Goal: Task Accomplishment & Management: Use online tool/utility

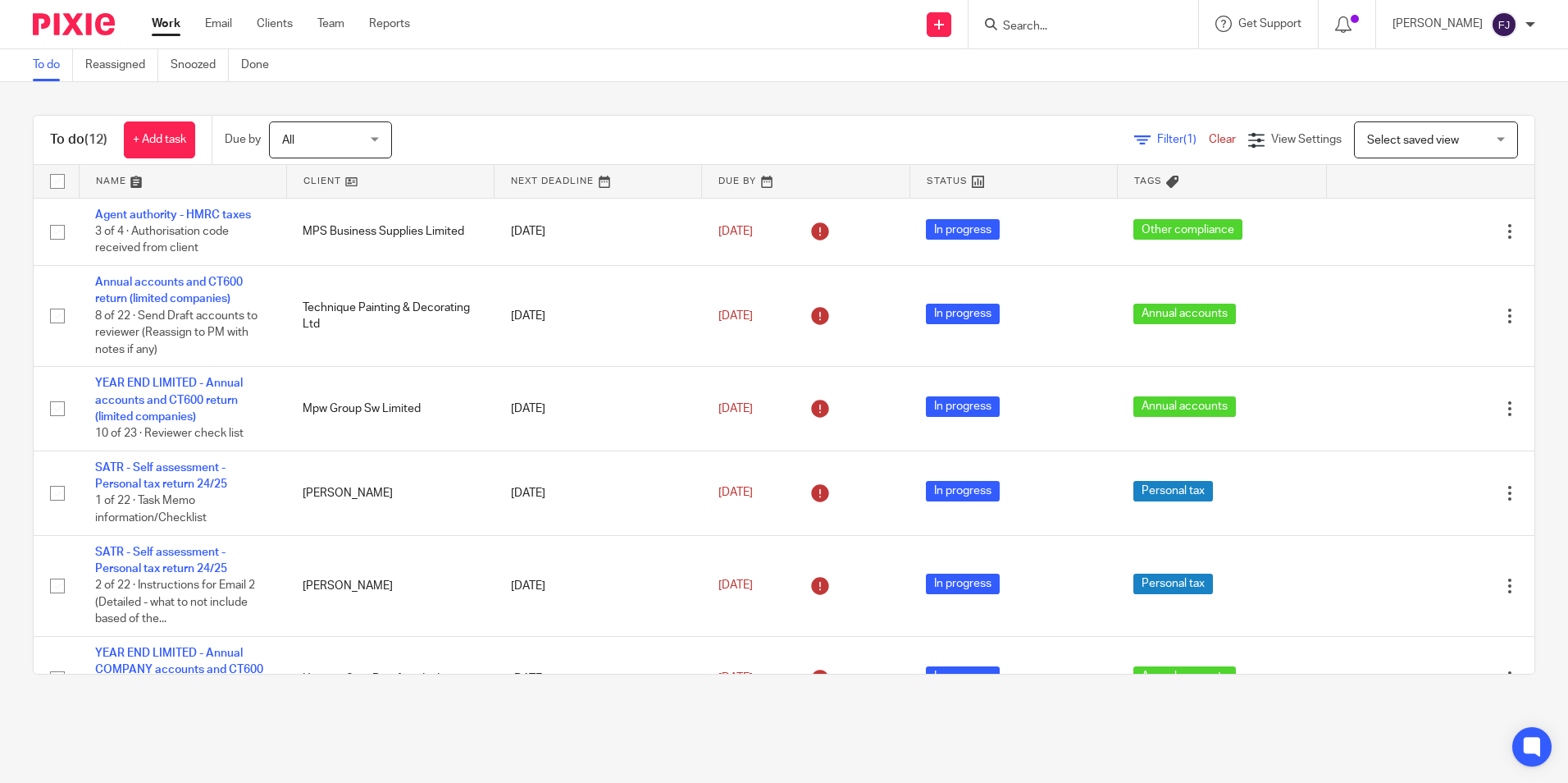
scroll to position [501, 0]
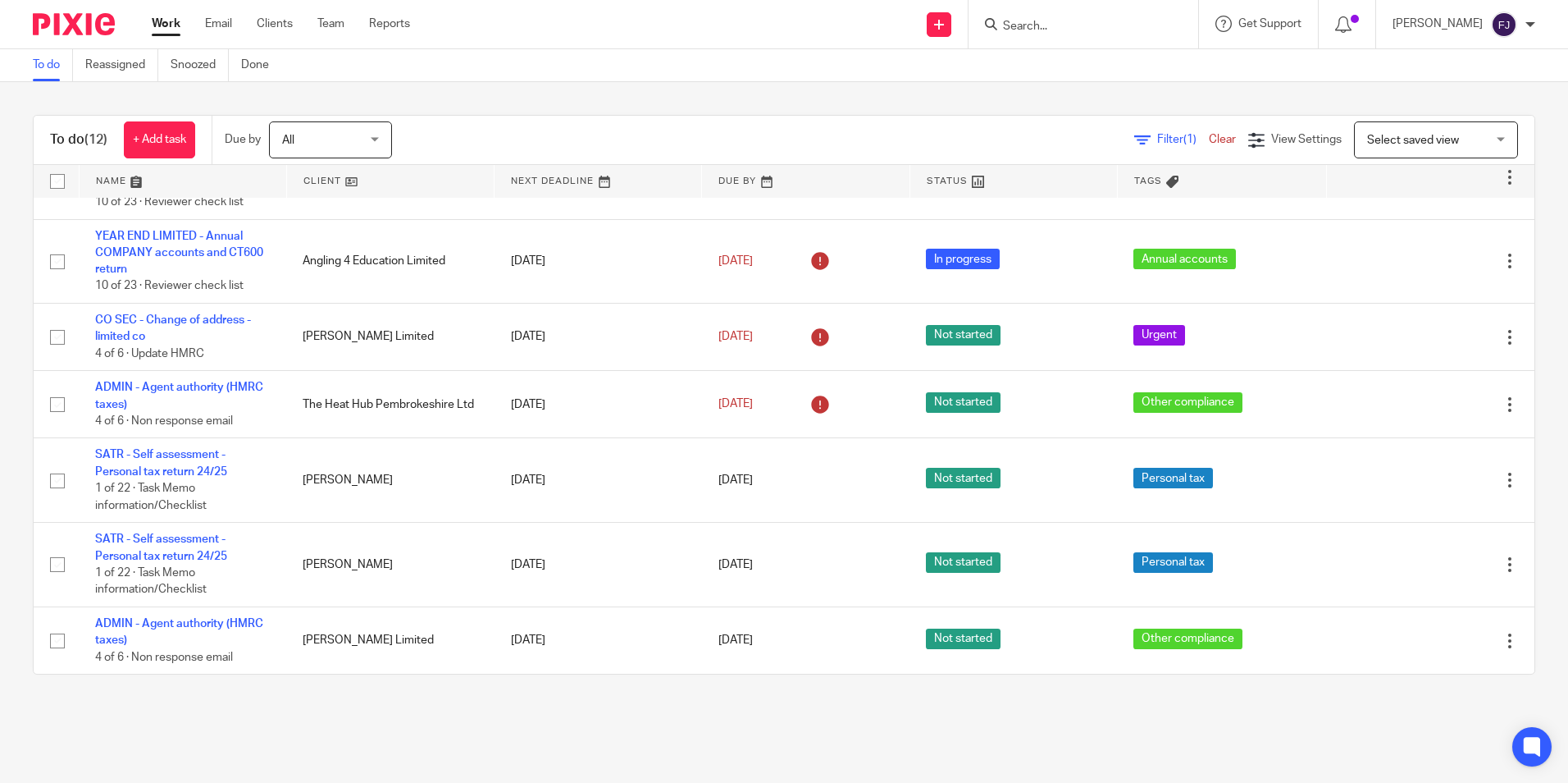
click at [165, 22] on link "Work" at bounding box center [167, 23] width 29 height 16
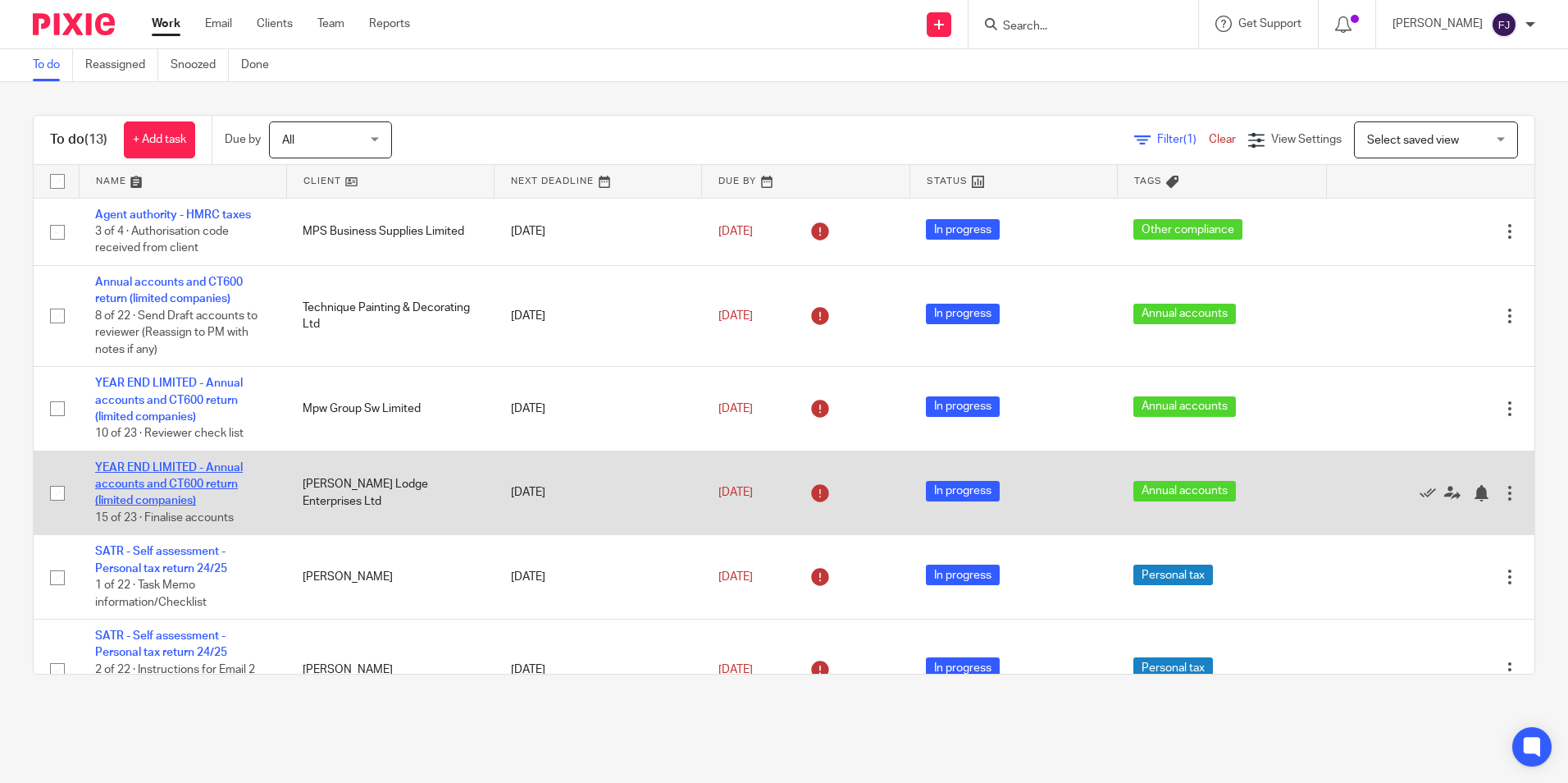
click at [180, 483] on link "YEAR END LIMITED - Annual accounts and CT600 return (limited companies)" at bounding box center [168, 484] width 147 height 45
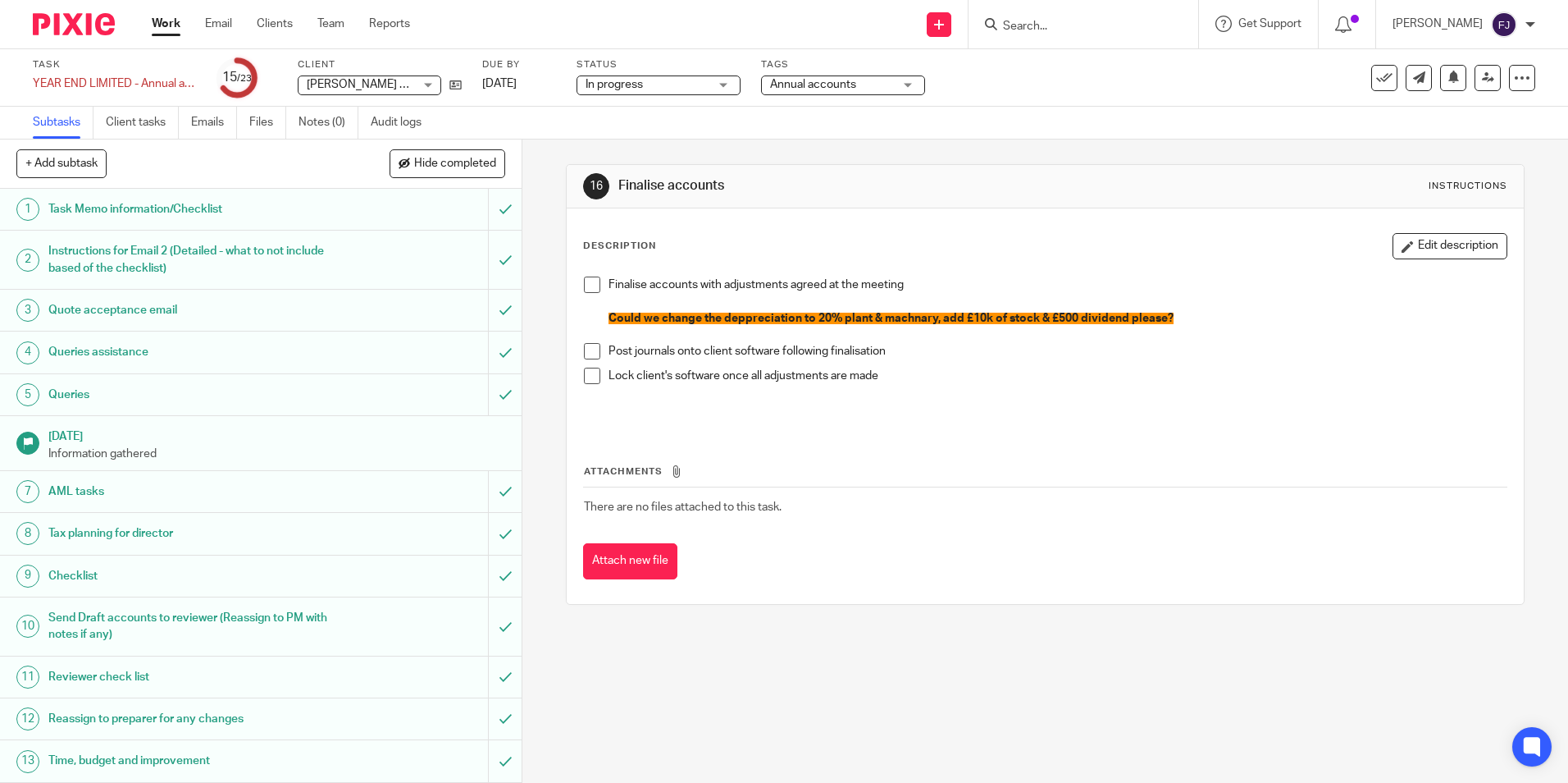
click at [1175, 315] on p "Could we change the deppreciation to 20% plant & machnary, add £10k of stock & …" at bounding box center [1057, 318] width 897 height 16
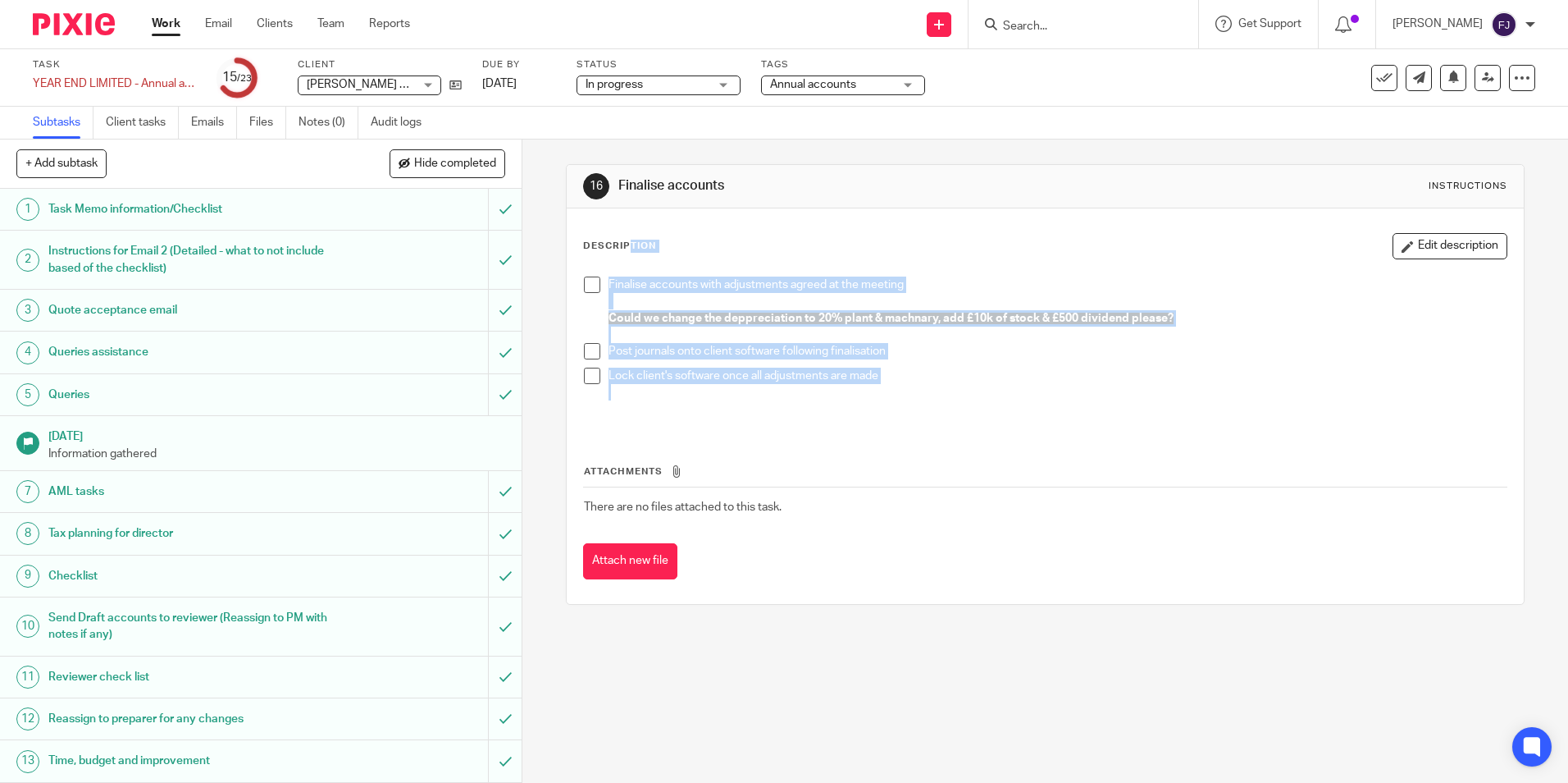
drag, startPoint x: 906, startPoint y: 392, endPoint x: 570, endPoint y: 235, distance: 370.9
click at [570, 235] on div "Description Edit description Finalise accounts with adjustments agreed at the m…" at bounding box center [1044, 405] width 956 height 396
drag, startPoint x: 570, startPoint y: 235, endPoint x: 682, endPoint y: 244, distance: 112.4
click at [682, 244] on div "Description Edit description" at bounding box center [1044, 246] width 923 height 26
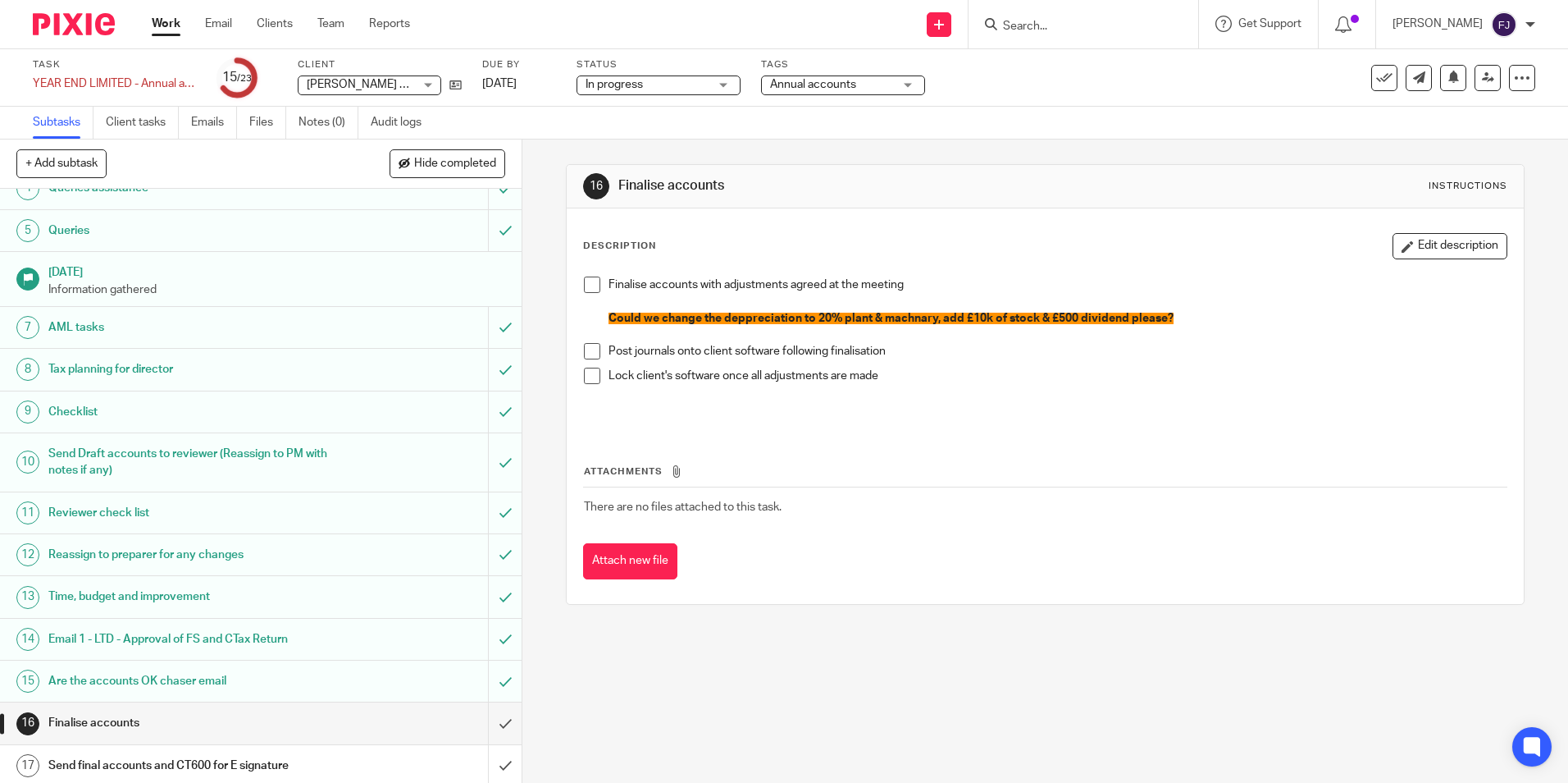
scroll to position [410, 0]
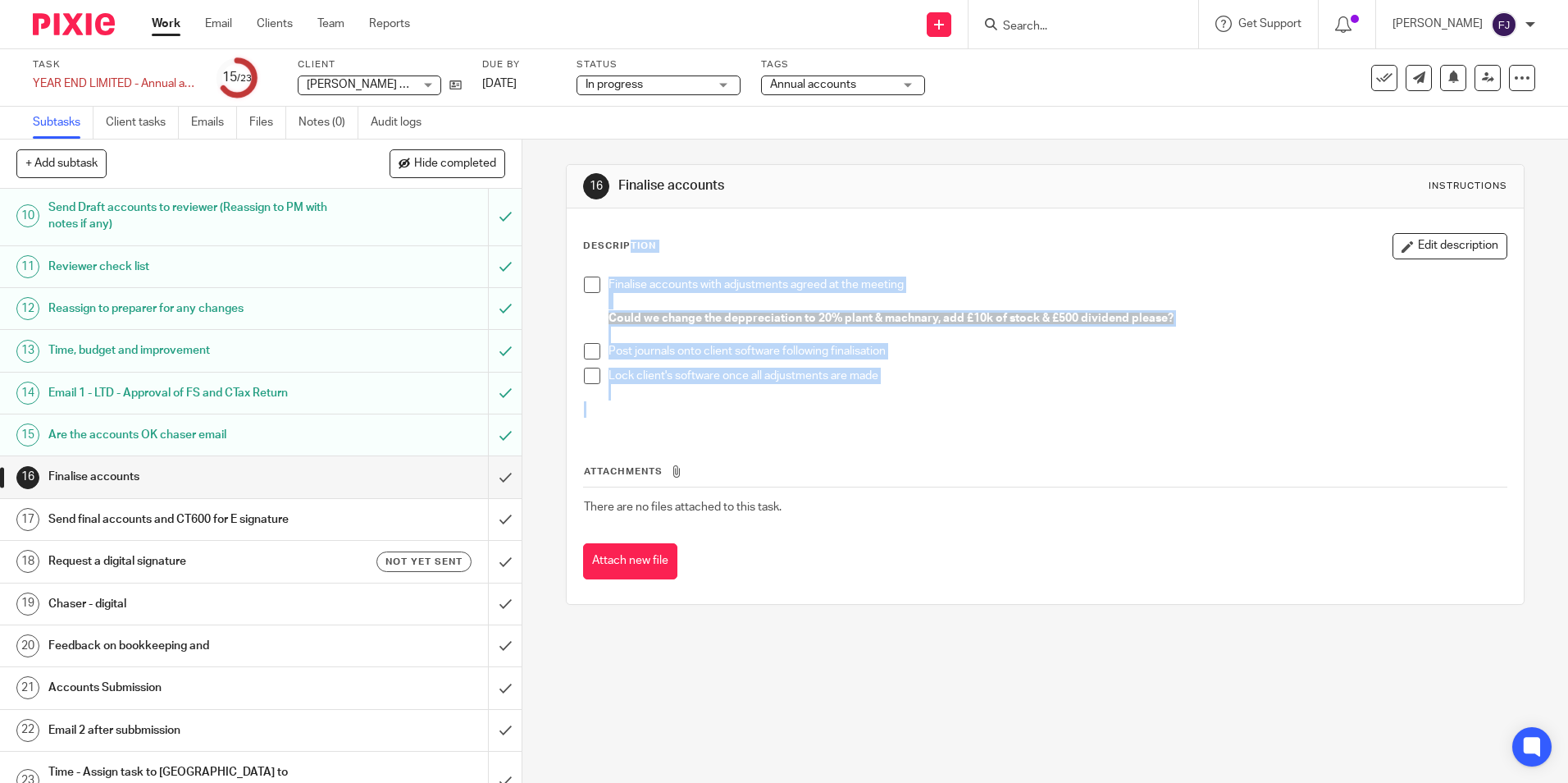
drag, startPoint x: 580, startPoint y: 242, endPoint x: 909, endPoint y: 535, distance: 440.6
click at [909, 535] on div "Description Edit description Finalise accounts with adjustments agreed at the m…" at bounding box center [1044, 405] width 923 height 346
drag, startPoint x: 909, startPoint y: 535, endPoint x: 1048, endPoint y: 381, distance: 207.5
click at [1048, 381] on p "Lock client's software once all adjustments are made" at bounding box center [1057, 376] width 897 height 16
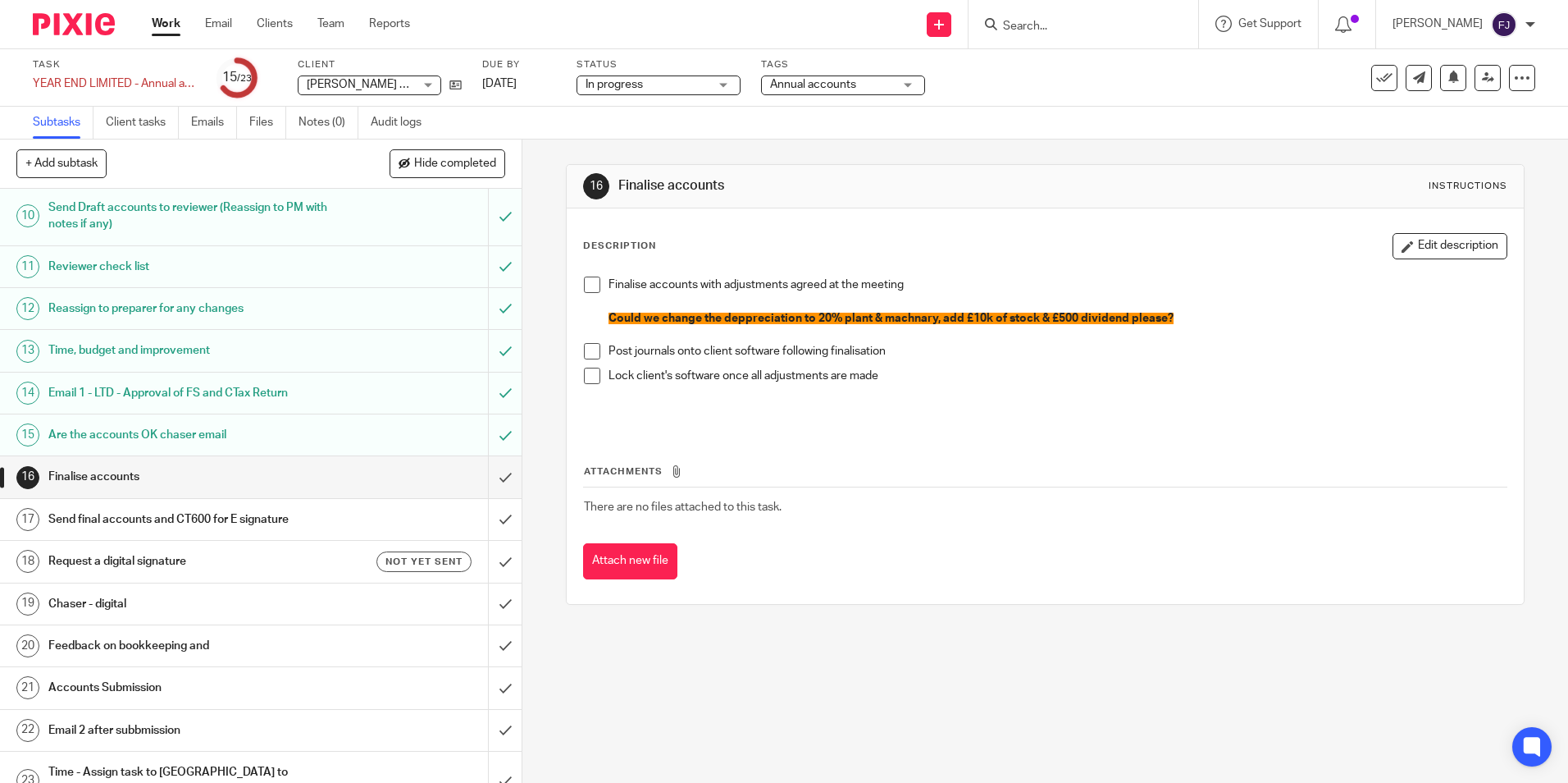
click at [966, 245] on div "Description Edit description" at bounding box center [1044, 246] width 923 height 26
drag, startPoint x: 814, startPoint y: 314, endPoint x: 1207, endPoint y: 314, distance: 393.0
click at [1207, 314] on p "Could we change the deppreciation to 20% plant & machnary, add £10k of stock & …" at bounding box center [1057, 318] width 897 height 16
click at [791, 408] on p at bounding box center [1043, 408] width 921 height 16
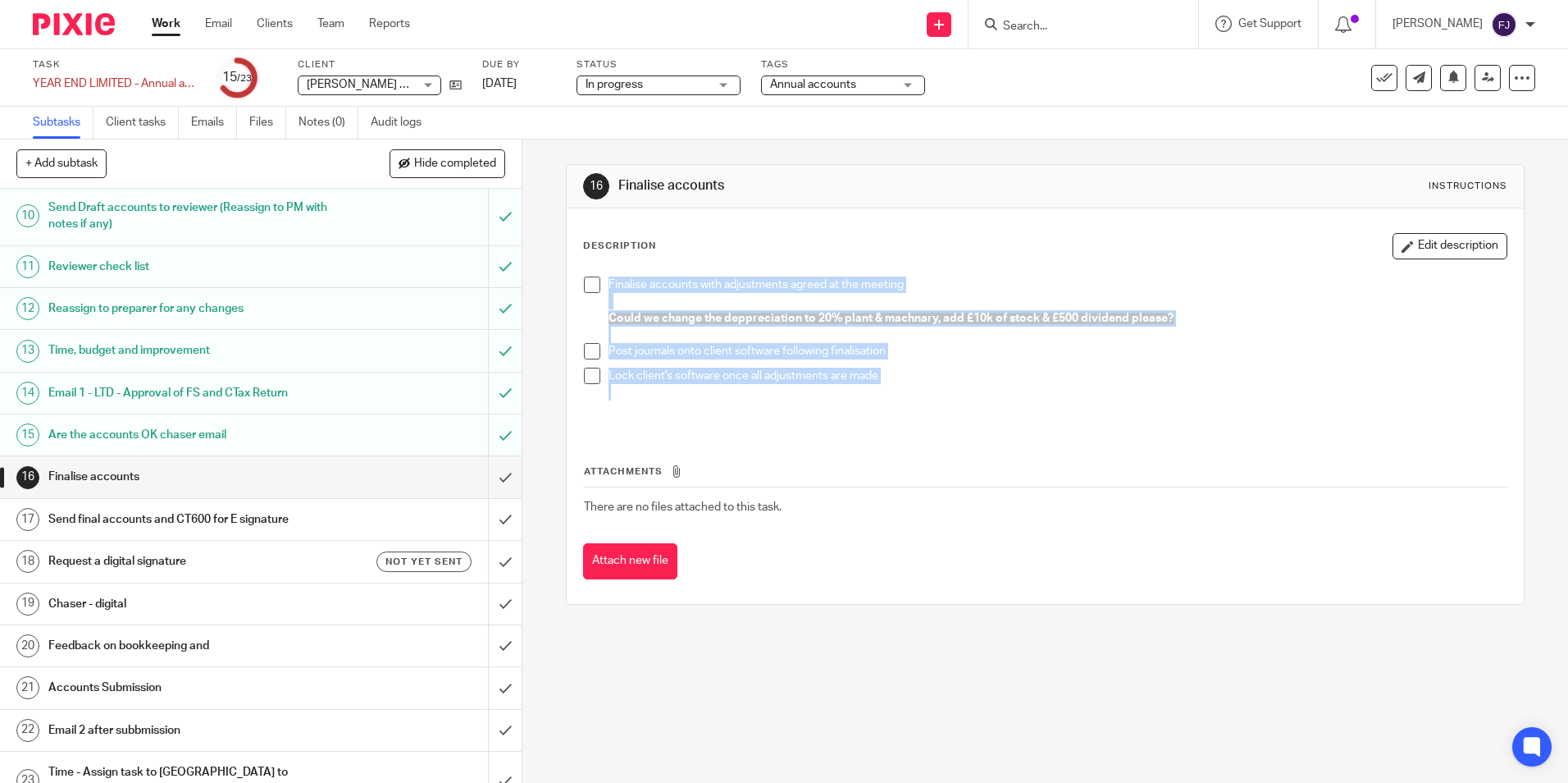
drag, startPoint x: 604, startPoint y: 289, endPoint x: 908, endPoint y: 391, distance: 320.7
click at [908, 391] on ul "Finalise accounts with adjustments agreed at the meeting Could we change the de…" at bounding box center [1043, 338] width 921 height 124
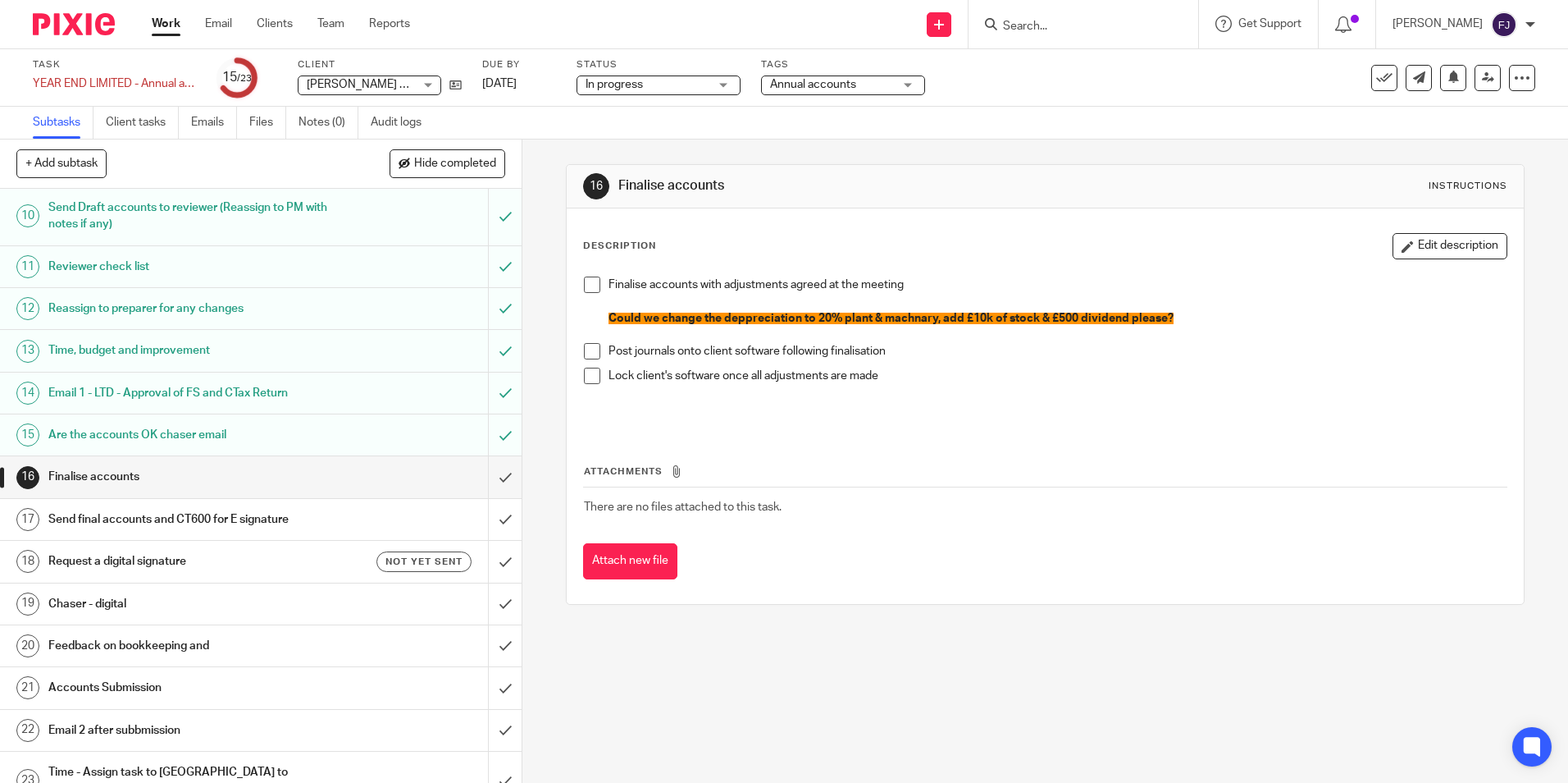
drag, startPoint x: 908, startPoint y: 391, endPoint x: 805, endPoint y: 433, distance: 111.2
click at [805, 433] on div "Attachments There are no files attached to this task. Attach new file" at bounding box center [1044, 505] width 923 height 149
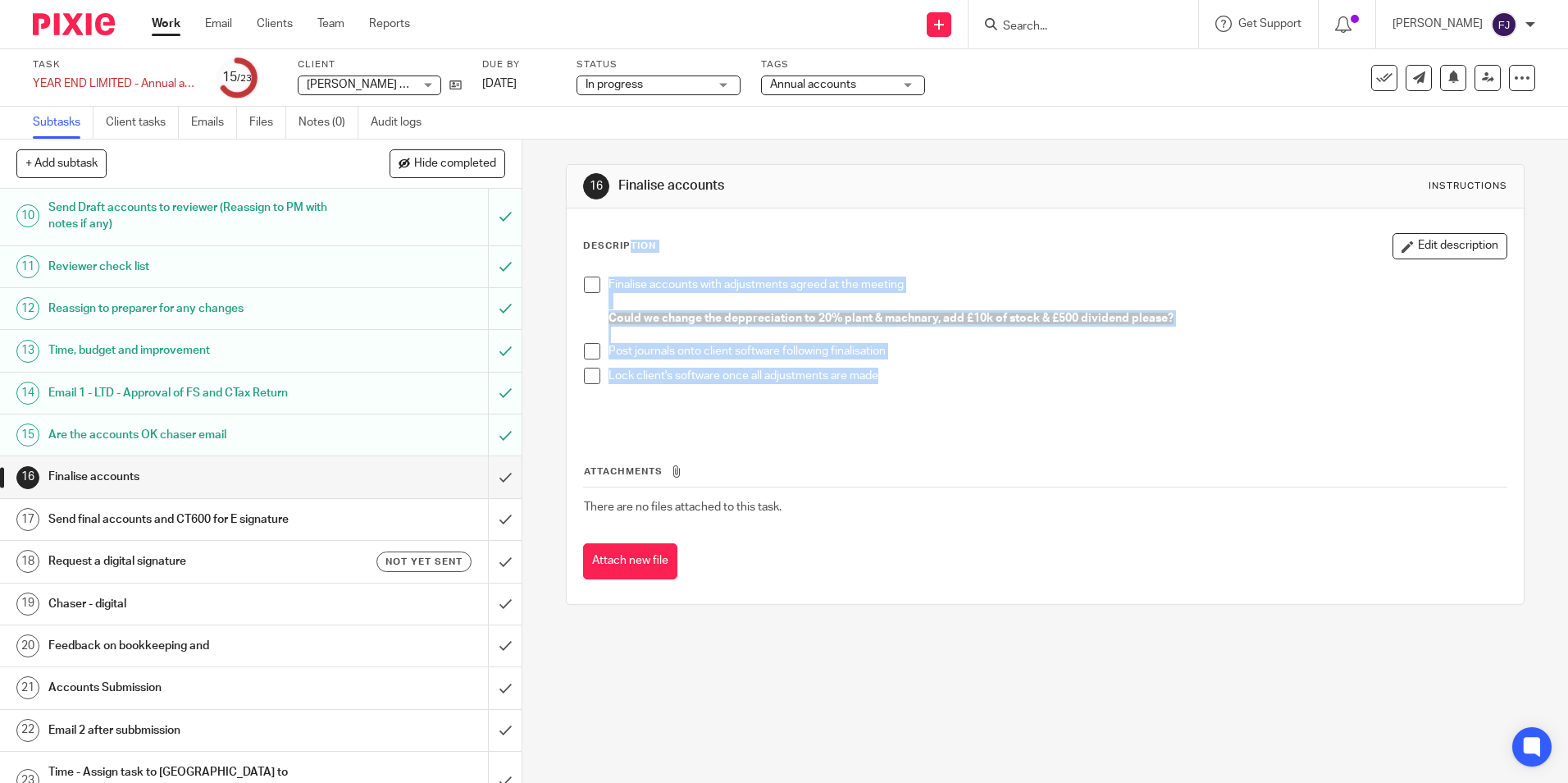
drag, startPoint x: 891, startPoint y: 378, endPoint x: 579, endPoint y: 229, distance: 345.8
click at [579, 229] on div "Description Edit description Finalise accounts with adjustments agreed at the m…" at bounding box center [1044, 405] width 956 height 396
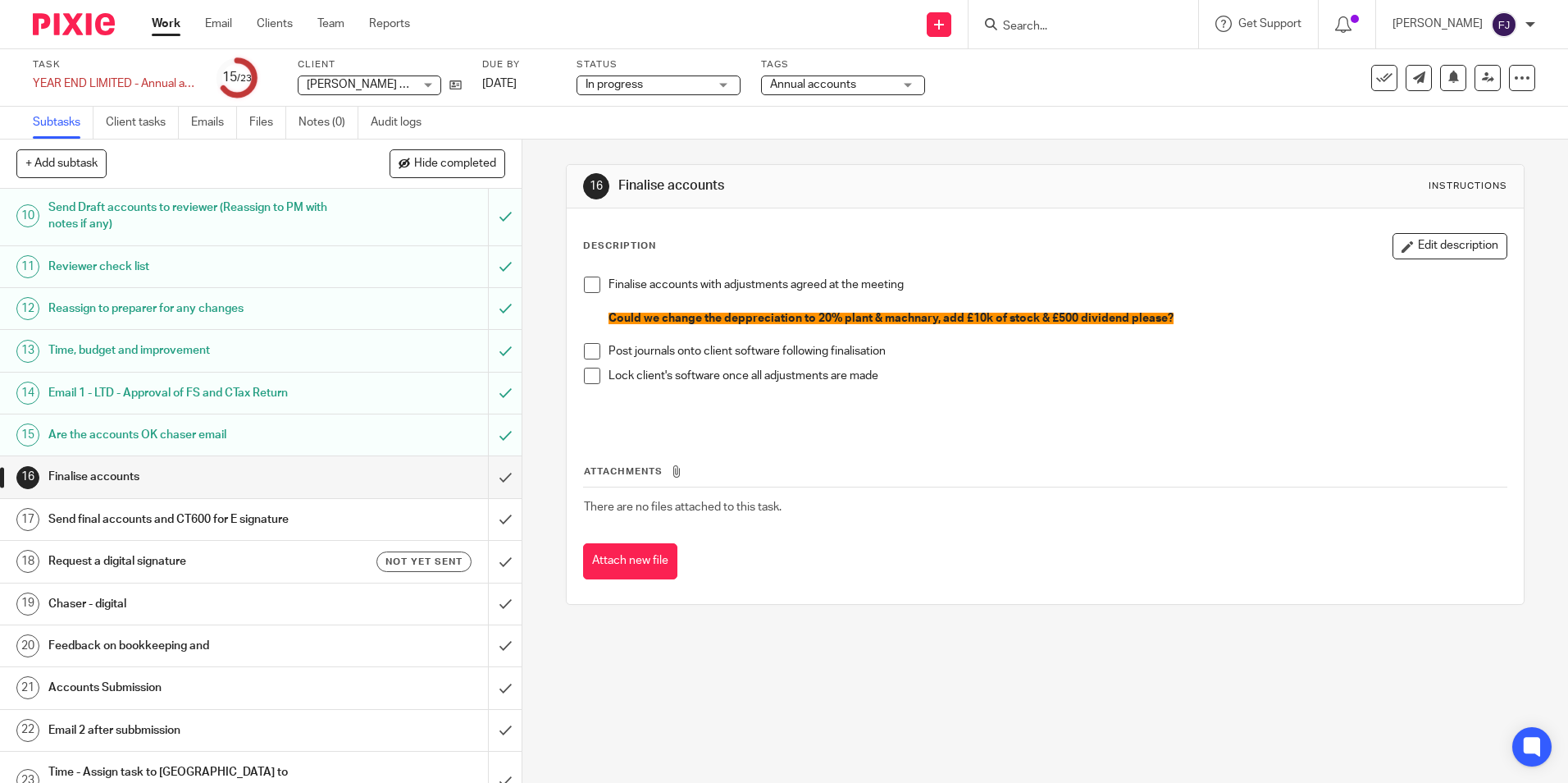
click at [929, 123] on div "Subtasks Client tasks Emails Files Notes (0) Audit logs" at bounding box center [784, 123] width 1568 height 33
drag, startPoint x: 604, startPoint y: 284, endPoint x: 905, endPoint y: 285, distance: 301.0
click at [905, 285] on p "Finalise accounts with adjustments agreed at the meeting" at bounding box center [1057, 284] width 897 height 16
click at [815, 423] on div "Finalise accounts with adjustments agreed at the meeting Could we change the de…" at bounding box center [1044, 350] width 938 height 162
click at [164, 20] on link "Work" at bounding box center [167, 23] width 29 height 16
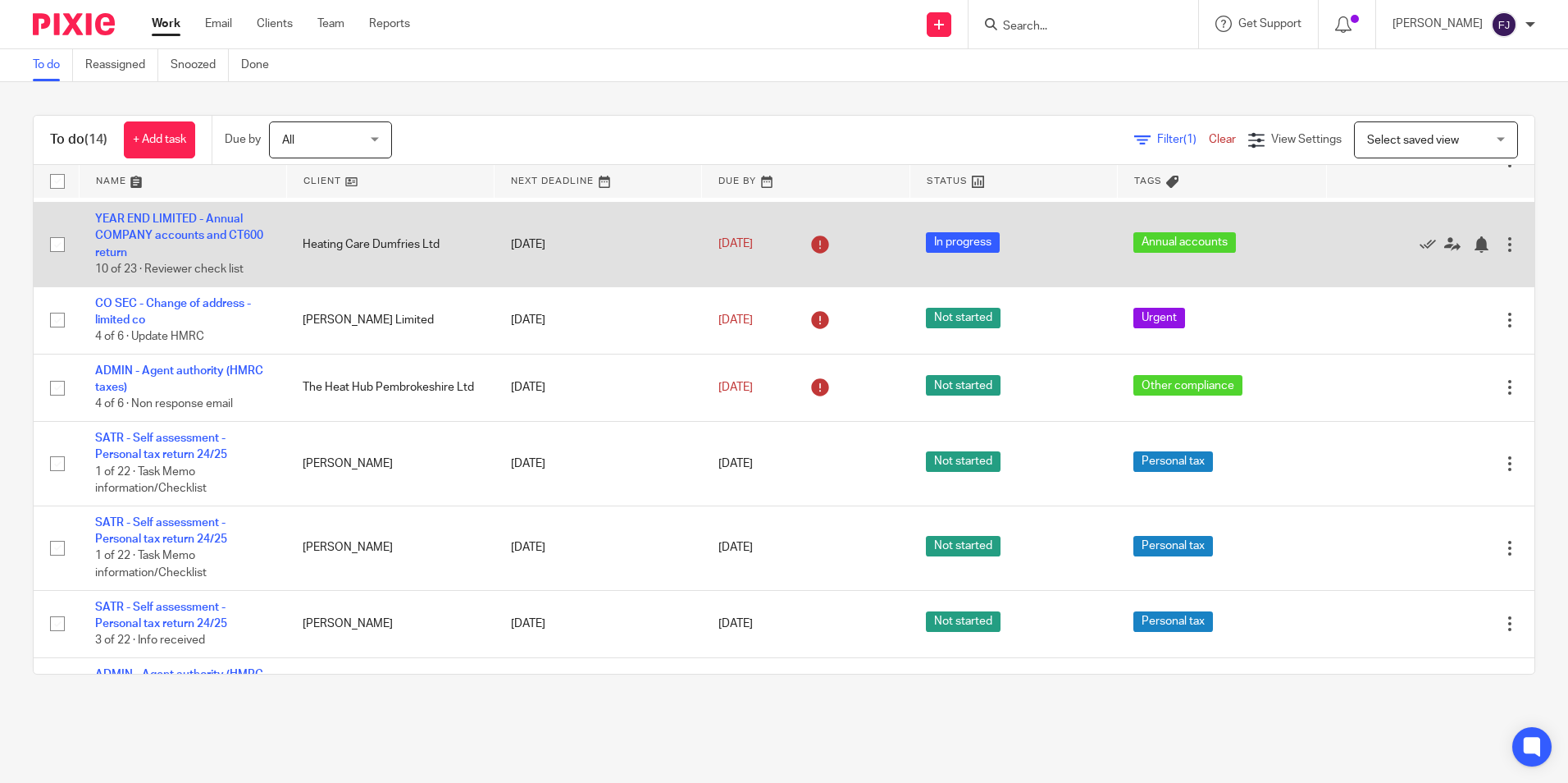
scroll to position [653, 0]
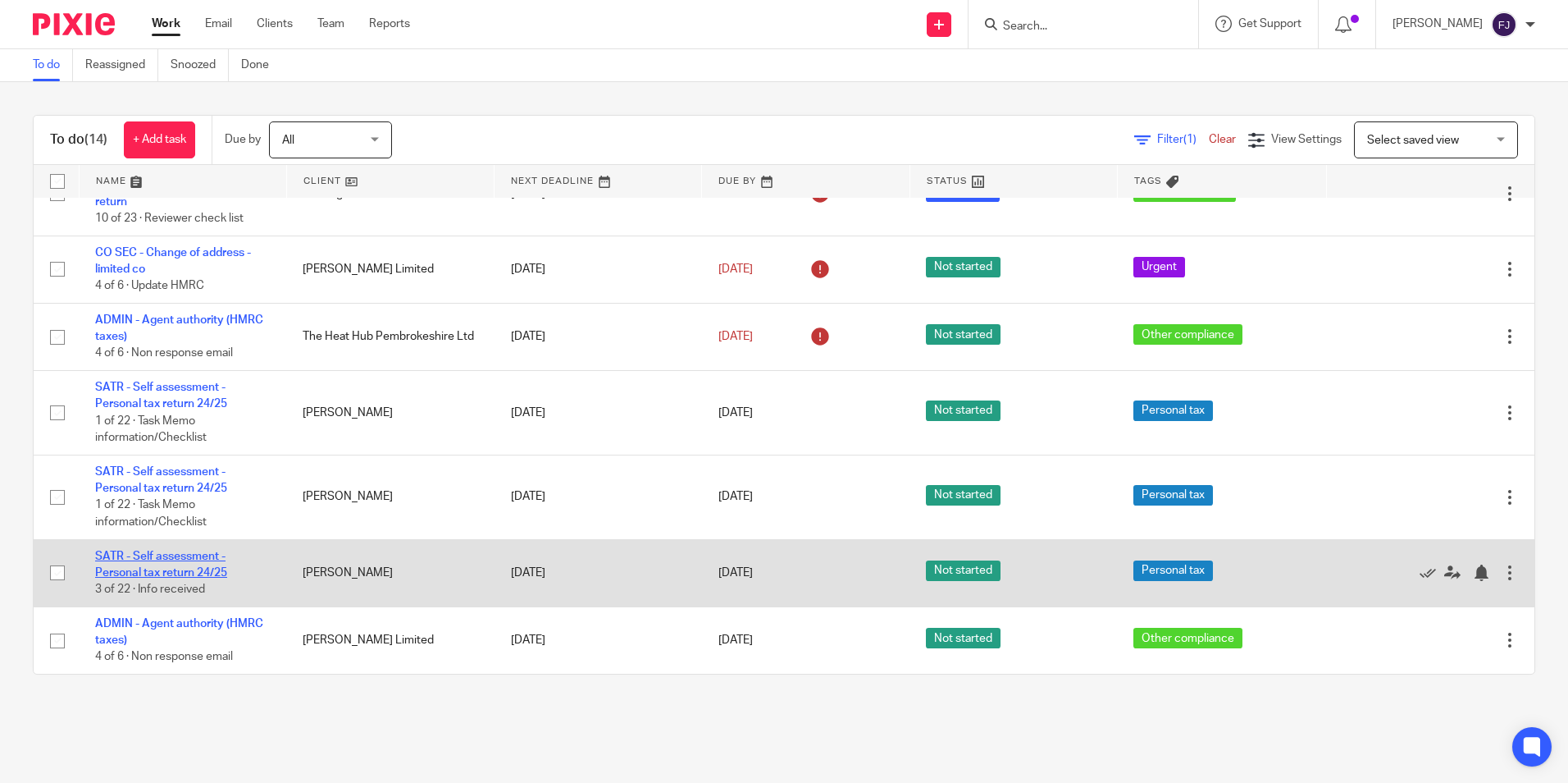
click at [202, 573] on link "SATR - Self assessment - Personal tax return 24/25" at bounding box center [161, 564] width 132 height 28
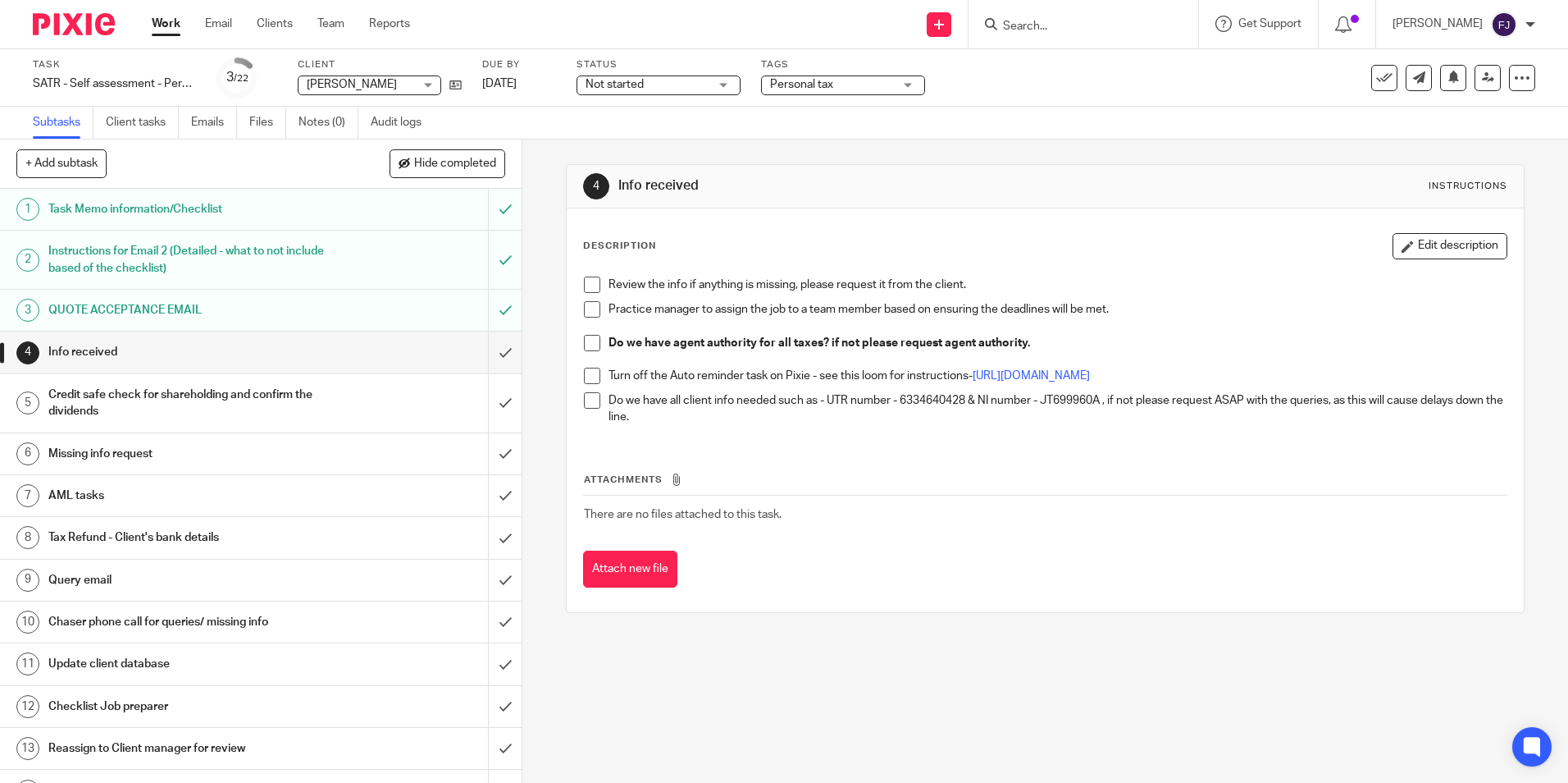
click at [183, 198] on h1 "Task Memo information/Checklist" at bounding box center [189, 209] width 282 height 25
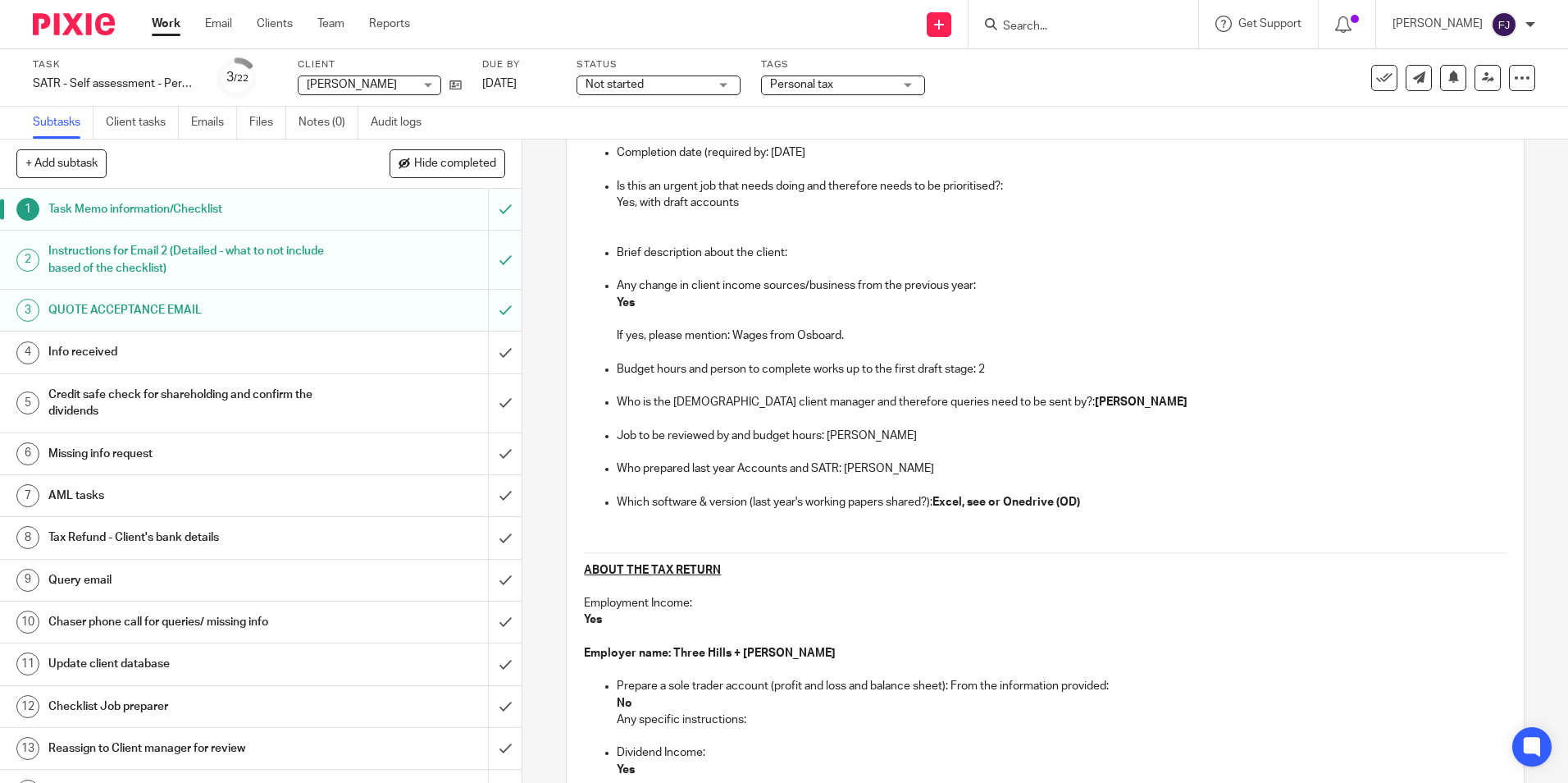
scroll to position [328, 0]
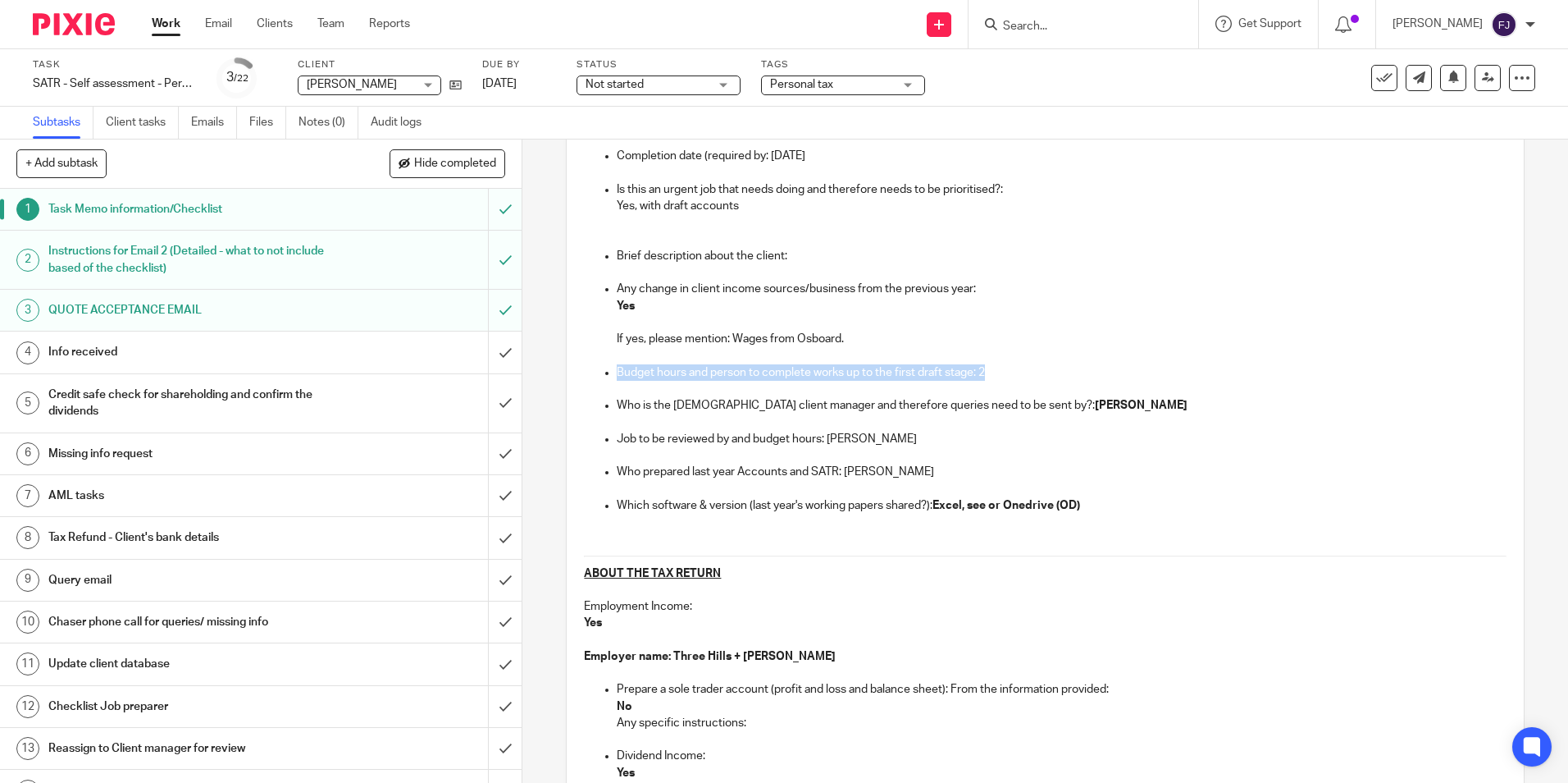
drag, startPoint x: 994, startPoint y: 374, endPoint x: 605, endPoint y: 374, distance: 389.0
click at [605, 374] on ul "All loom videos need to be saved here: Insert loom link if any: Client Code: 50…" at bounding box center [1043, 248] width 921 height 533
click at [863, 329] on p at bounding box center [1061, 322] width 888 height 16
